Goal: Transaction & Acquisition: Obtain resource

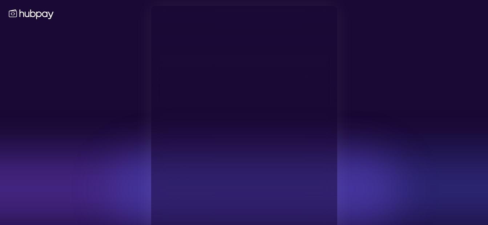
type input "**********"
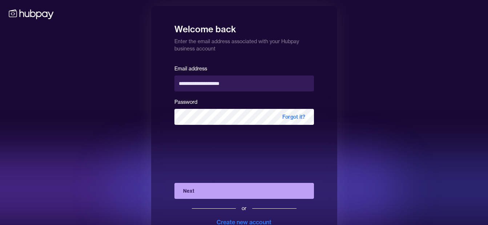
click at [191, 194] on button "Next" at bounding box center [244, 191] width 140 height 16
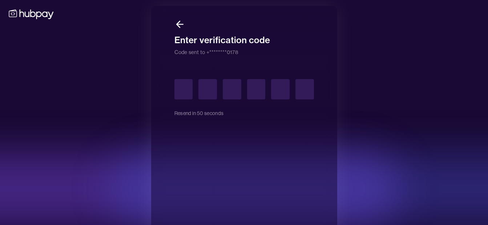
type input "*"
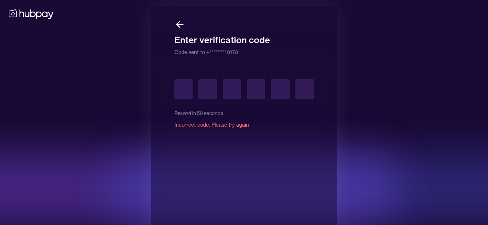
type input "*"
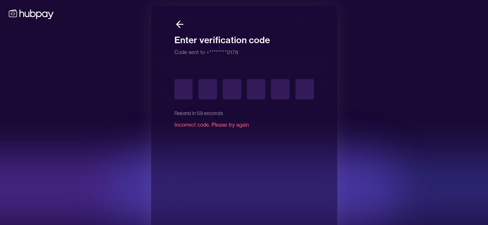
type input "*"
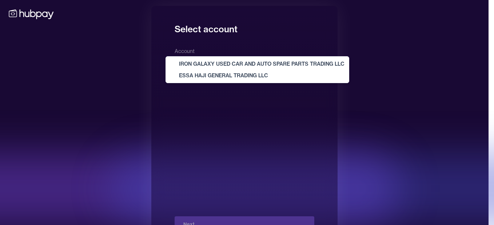
click at [272, 62] on body "**********" at bounding box center [244, 126] width 488 height 252
click at [282, 64] on body "**********" at bounding box center [244, 126] width 488 height 252
select select "**********"
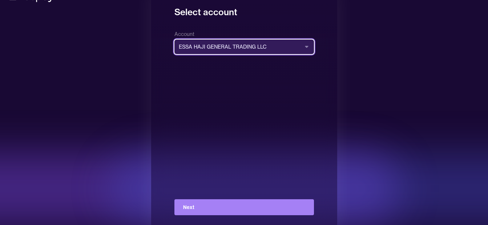
scroll to position [26, 0]
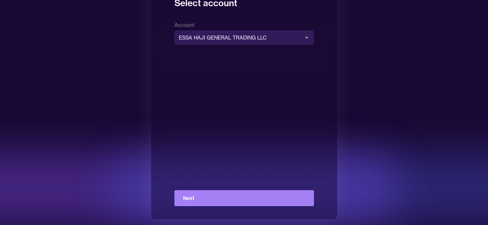
click at [246, 191] on button "Next" at bounding box center [244, 198] width 140 height 16
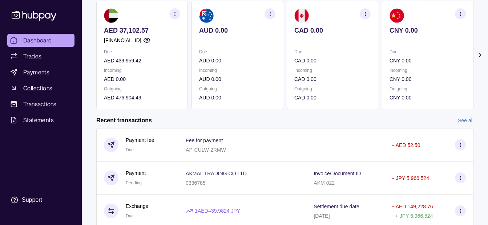
scroll to position [145, 0]
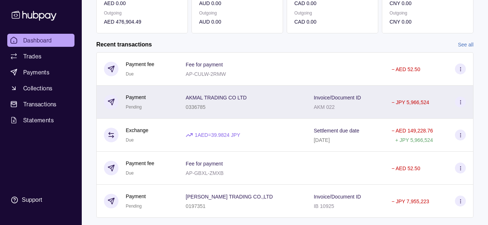
click at [257, 91] on div "AKMAL TRADING CO LTD 0336785" at bounding box center [242, 102] width 128 height 33
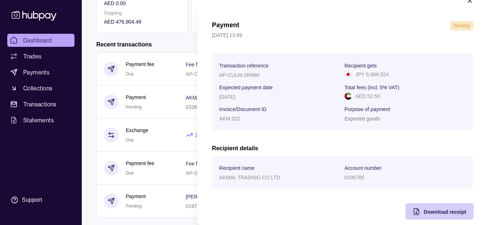
scroll to position [27, 0]
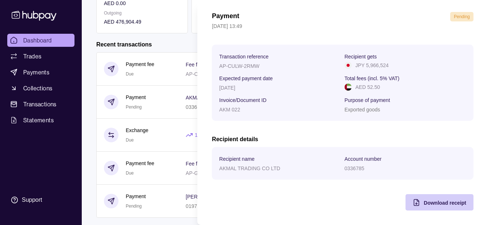
click at [436, 205] on span "Download receipt" at bounding box center [445, 203] width 43 height 6
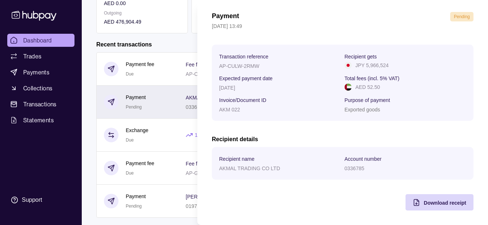
click at [175, 88] on html "Dashboard Trades Payments Collections Transactions Statements Support K Hello, …" at bounding box center [244, 48] width 488 height 387
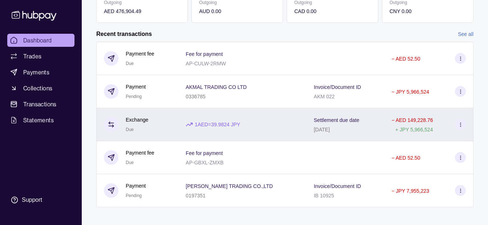
scroll to position [161, 0]
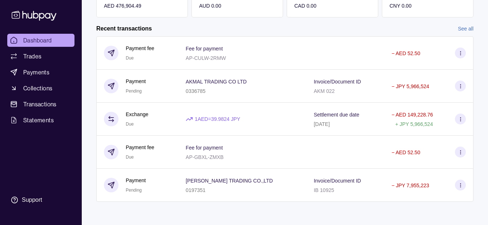
drag, startPoint x: 242, startPoint y: 184, endPoint x: 244, endPoint y: 181, distance: 3.7
click at [242, 184] on span "[PERSON_NAME] TRADING CO.,LTD" at bounding box center [229, 180] width 87 height 9
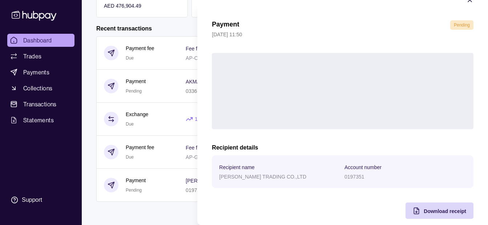
scroll to position [27, 0]
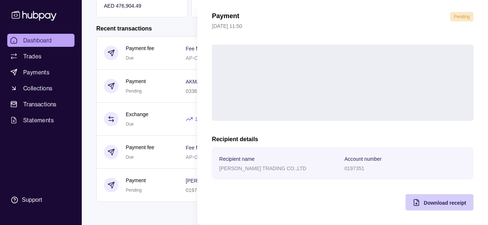
click at [427, 200] on div "Download receipt" at bounding box center [445, 202] width 43 height 9
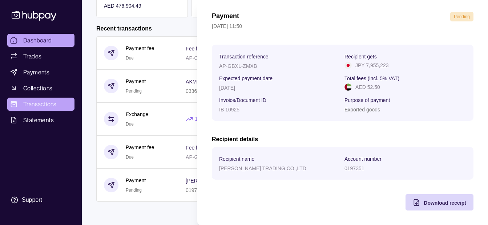
click at [44, 103] on html "Dashboard Trades Payments Collections Transactions Statements Support K Hello, …" at bounding box center [244, 32] width 488 height 387
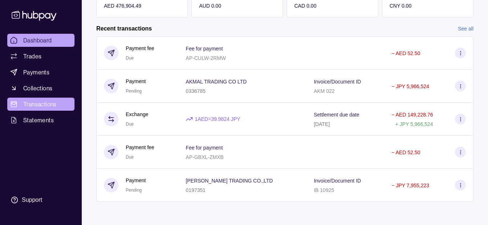
click at [46, 107] on span "Transactions" at bounding box center [39, 104] width 33 height 9
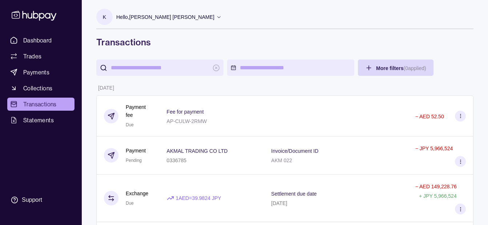
click at [180, 11] on div "Hello, [PERSON_NAME] [PERSON_NAME]" at bounding box center [168, 16] width 105 height 15
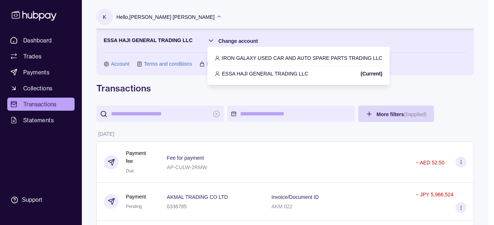
click at [252, 58] on p "IRON GALAXY USED CAR AND AUTO SPARE PARTS TRADING LLC" at bounding box center [302, 58] width 160 height 8
